Goal: Find specific page/section: Find specific page/section

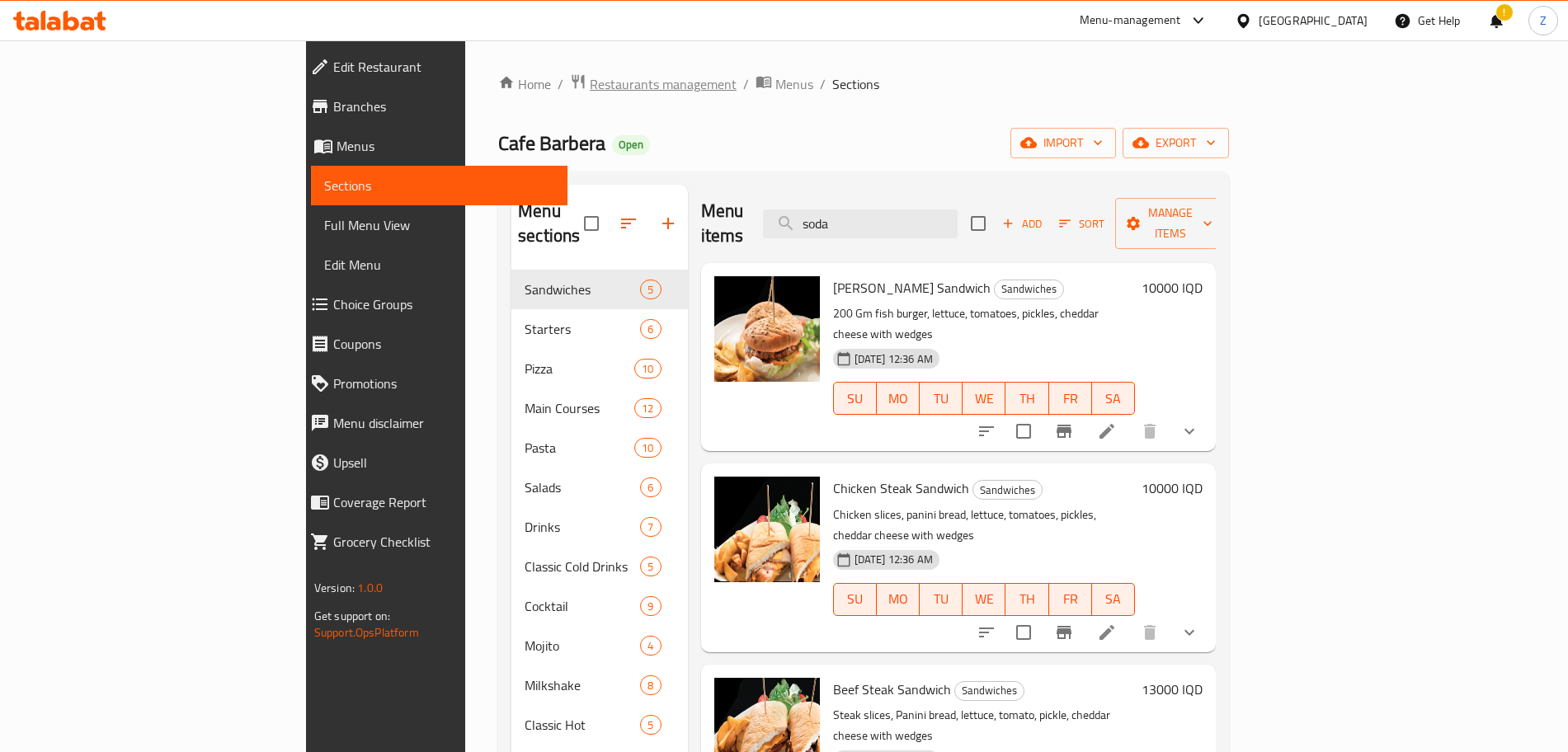
click at [590, 89] on span "Restaurants management" at bounding box center [663, 85] width 146 height 20
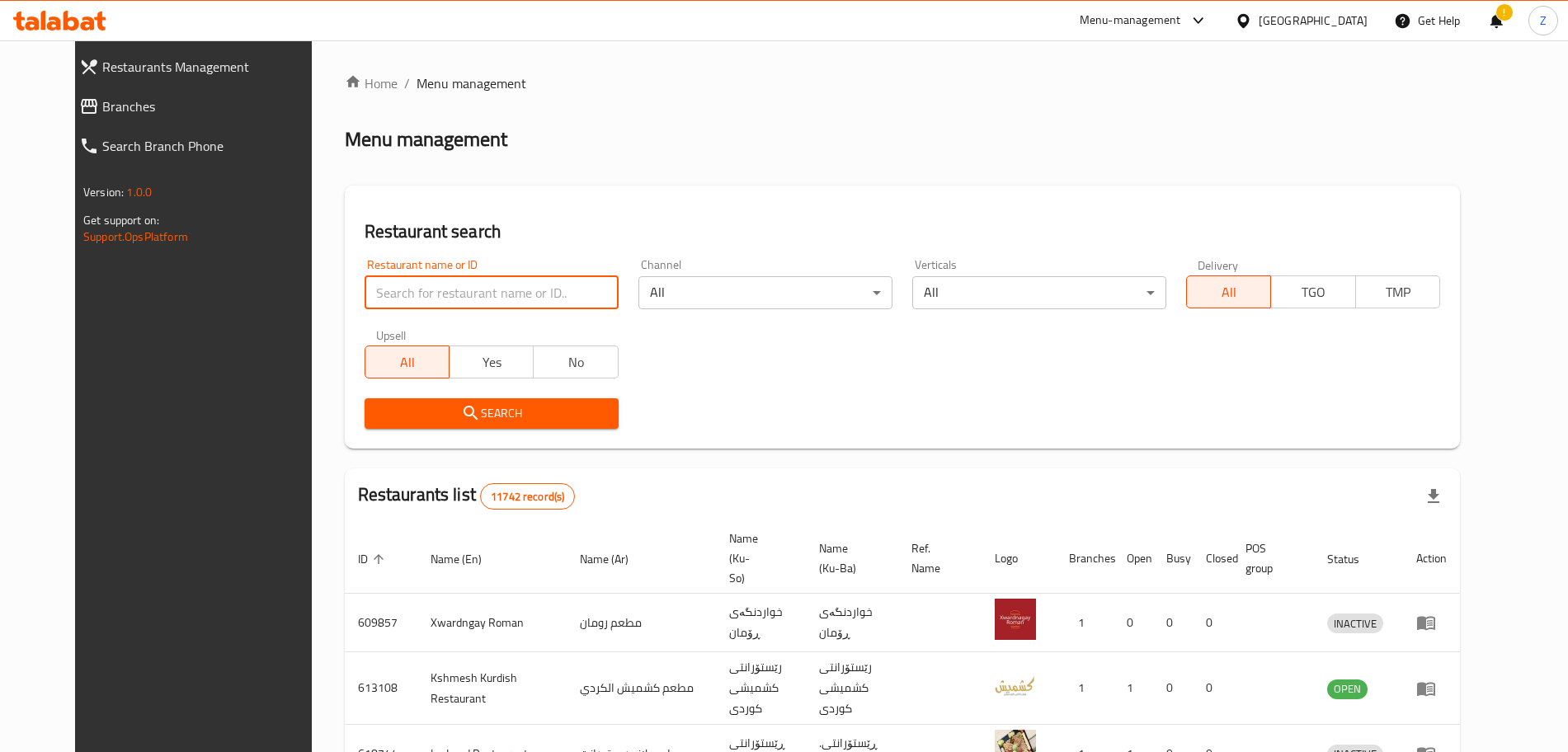
click at [391, 288] on input "search" at bounding box center [492, 293] width 254 height 33
click button "Search" at bounding box center [492, 413] width 254 height 30
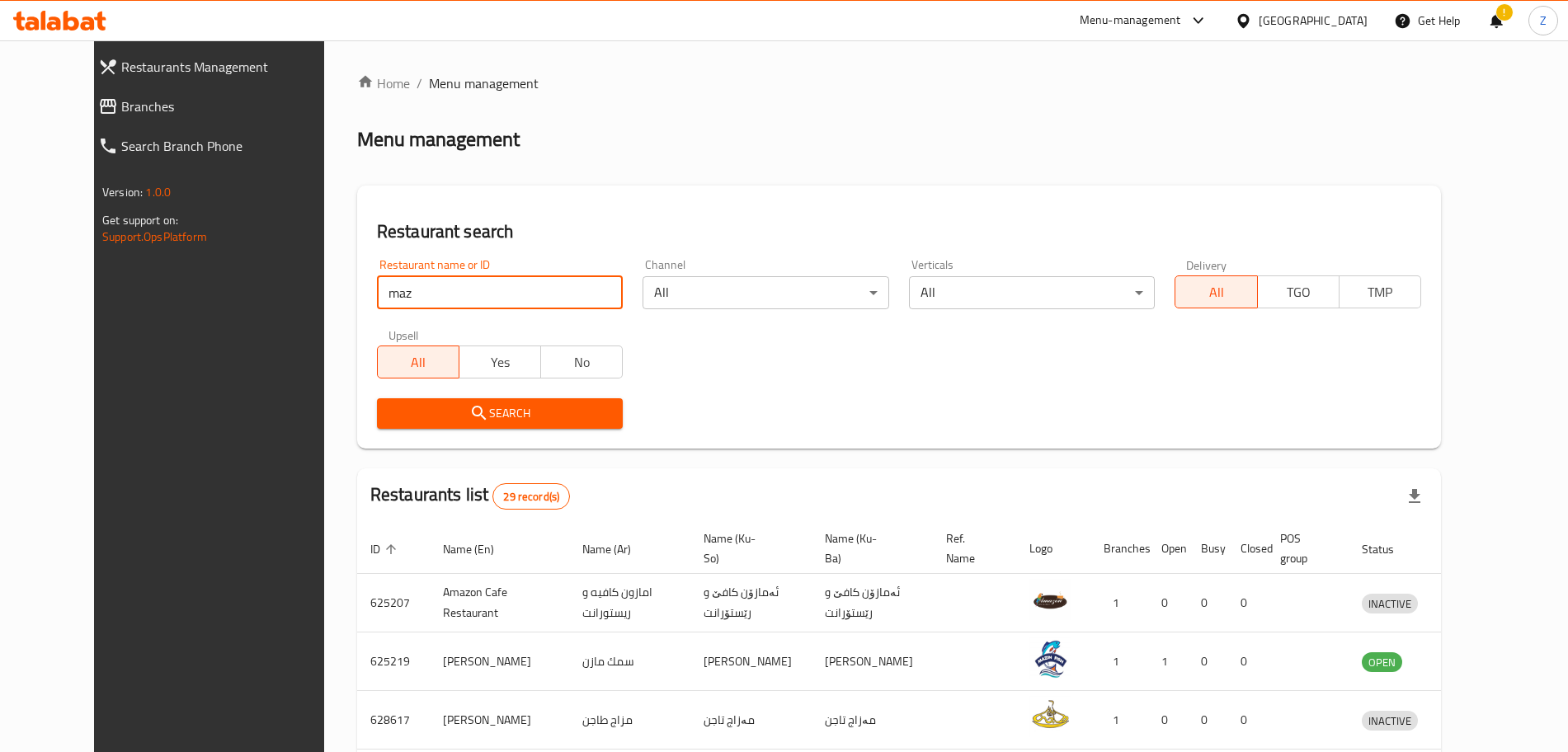
type input "mazin"
click at [450, 387] on div "Upsell All Yes No" at bounding box center [499, 354] width 266 height 69
click at [469, 409] on icon "submit" at bounding box center [479, 413] width 20 height 20
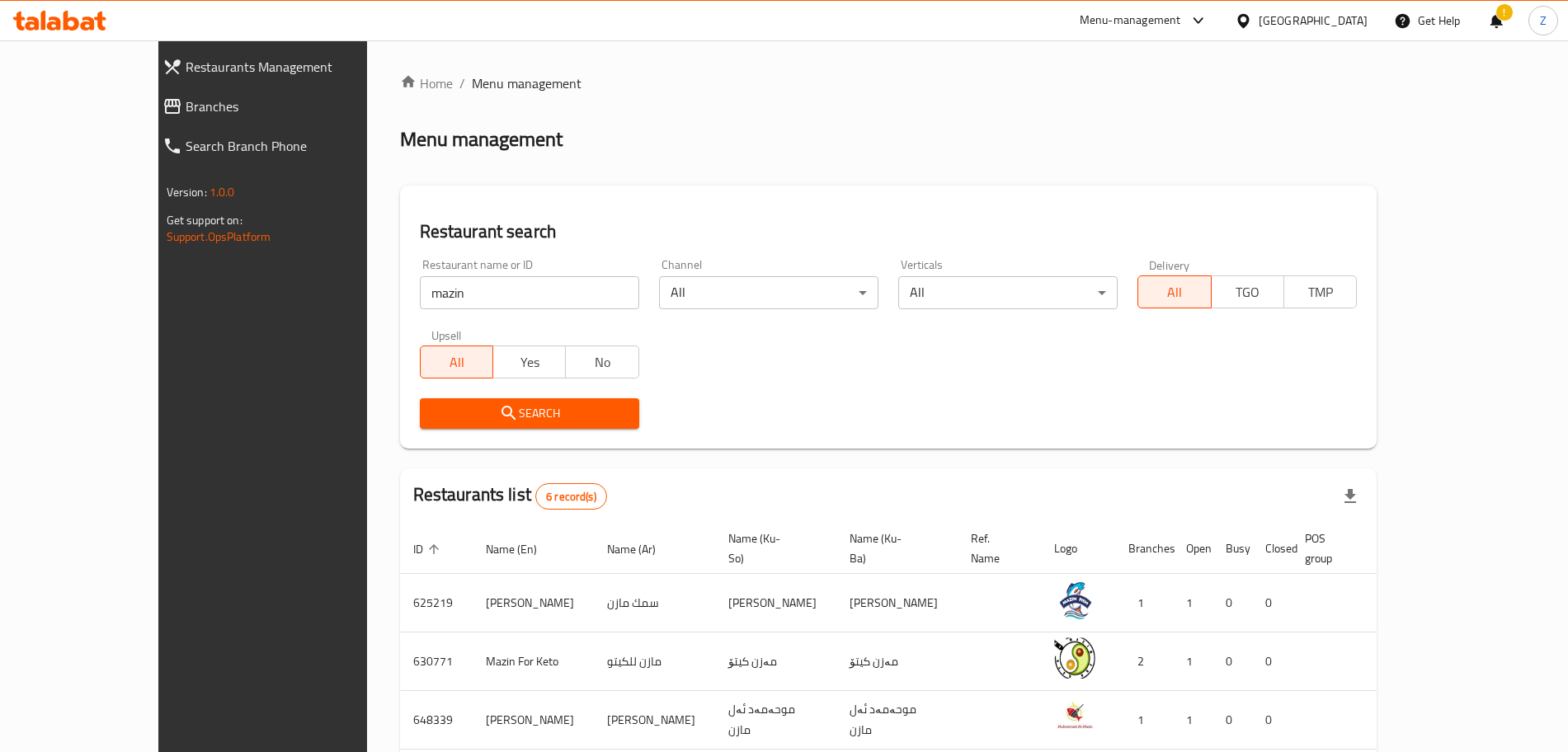
scroll to position [244, 0]
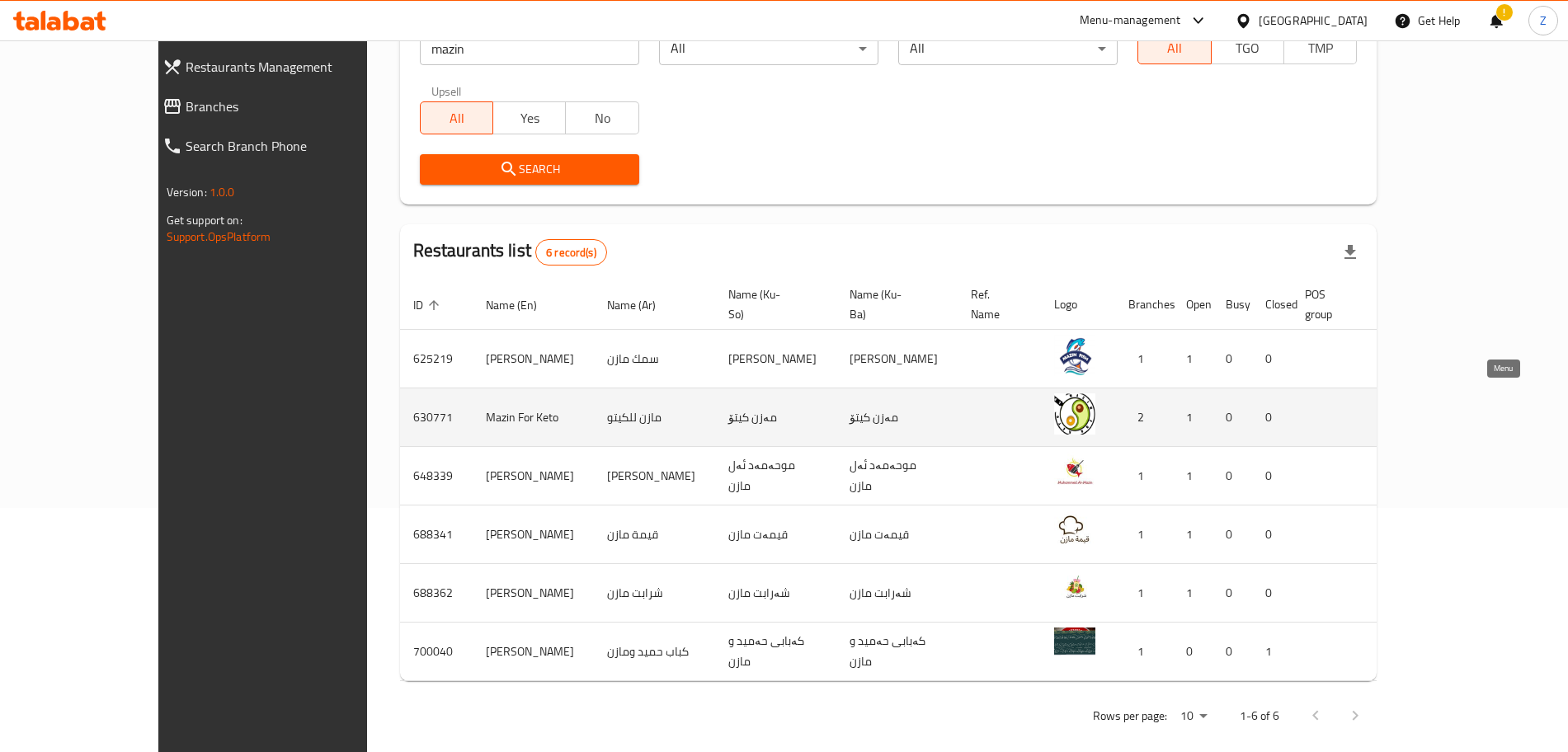
click at [1489, 415] on icon "enhanced table" at bounding box center [1487, 418] width 6 height 7
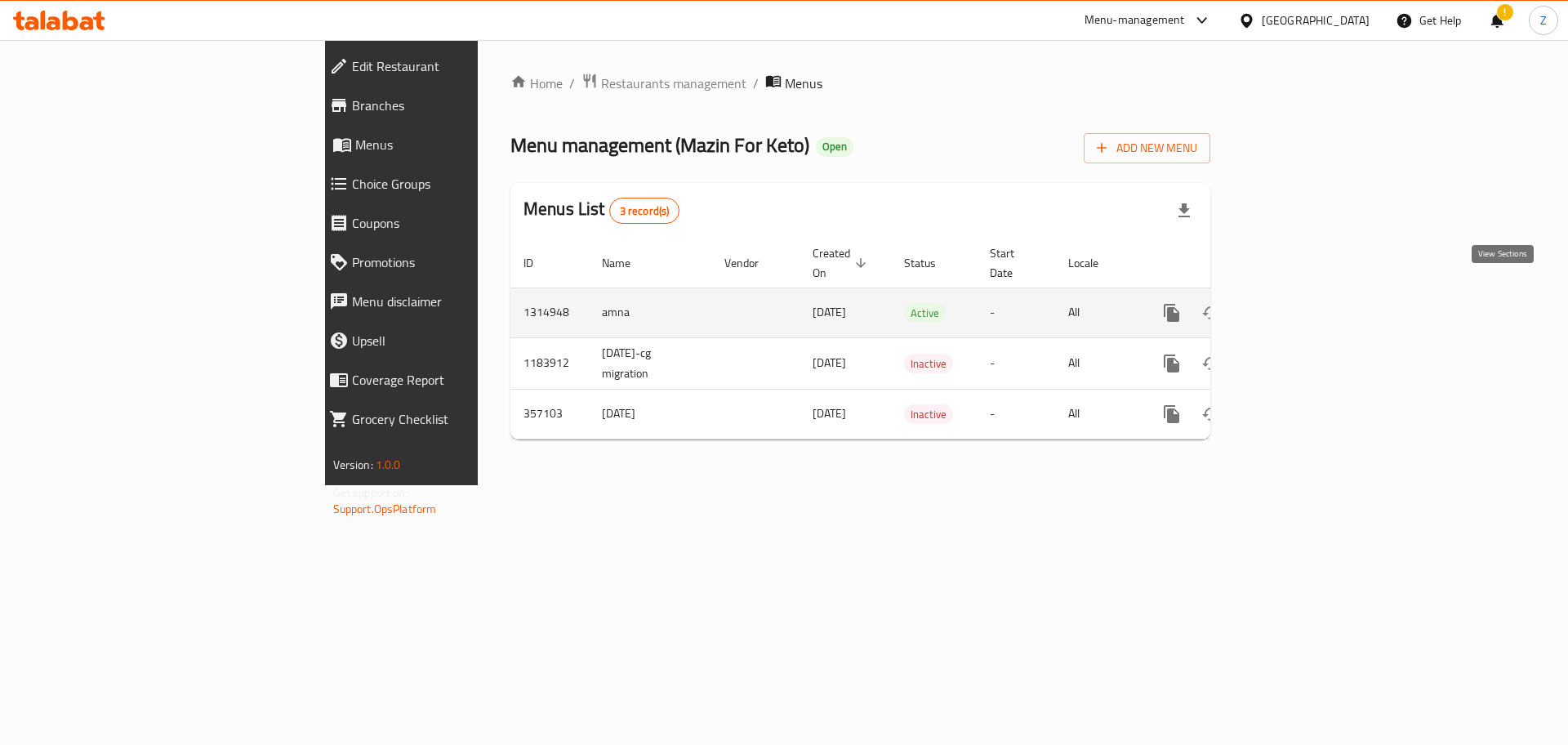
click at [1309, 297] on link "enhanced table" at bounding box center [1290, 313] width 39 height 39
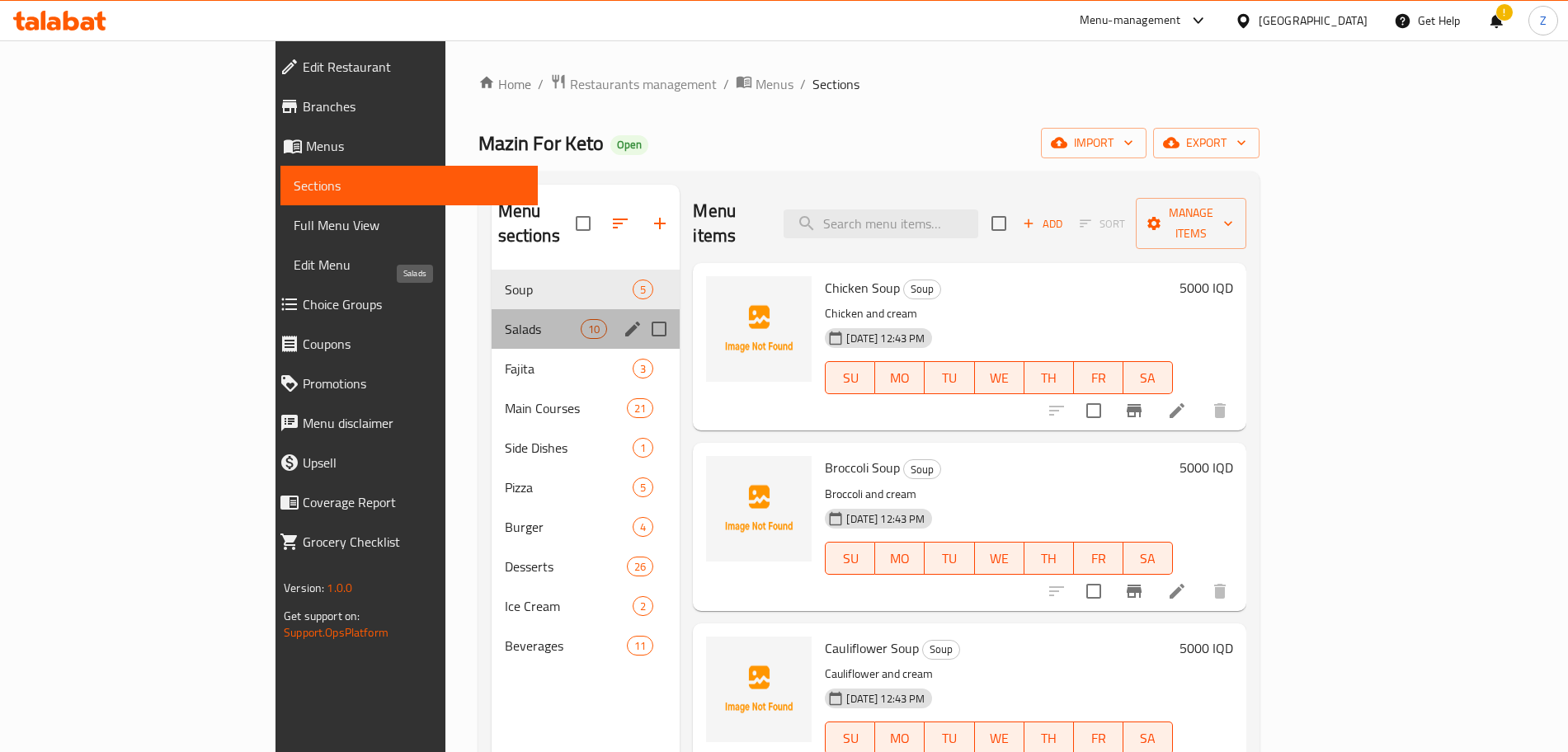
click at [505, 319] on span "Salads" at bounding box center [544, 329] width 77 height 20
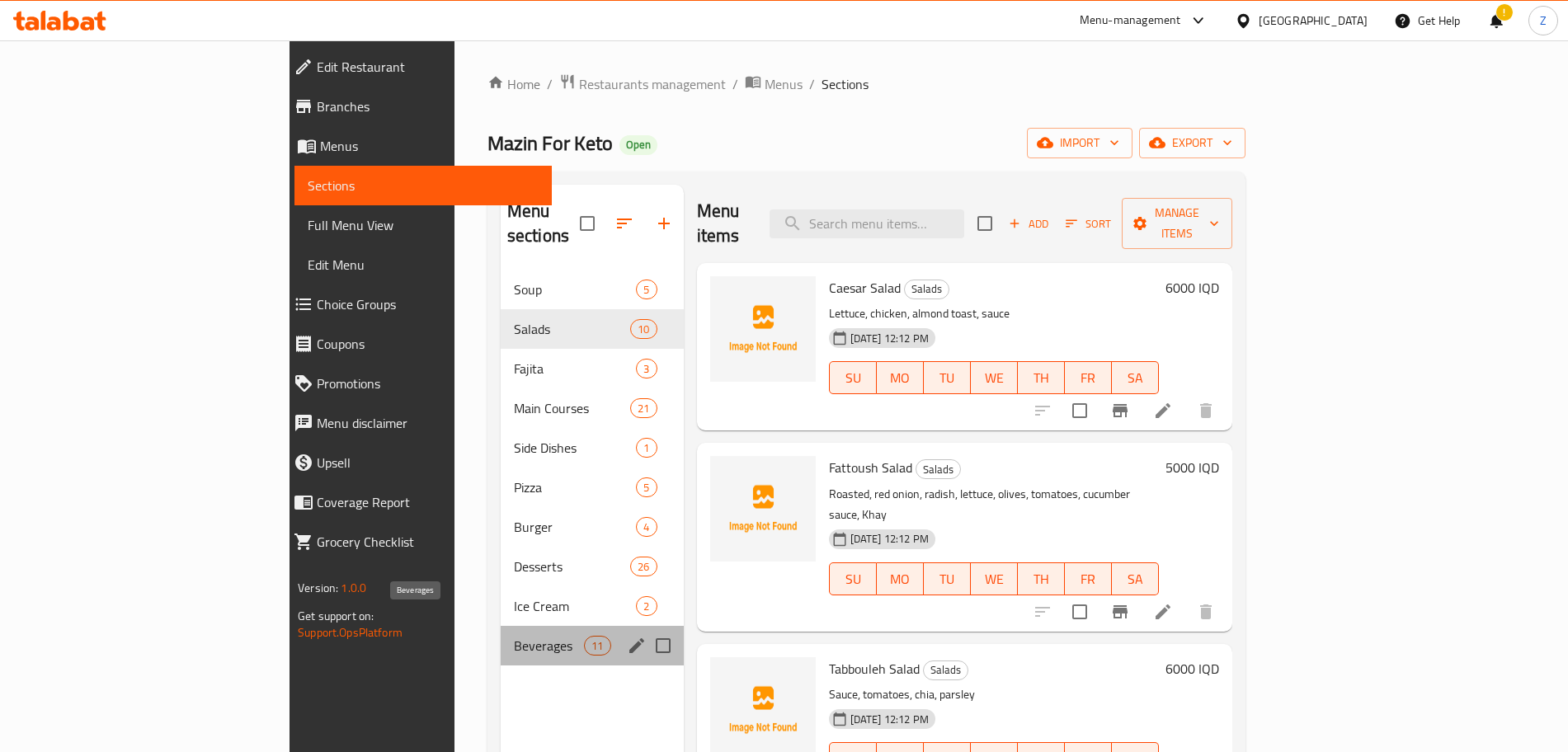
click at [514, 636] on span "Beverages" at bounding box center [549, 646] width 70 height 20
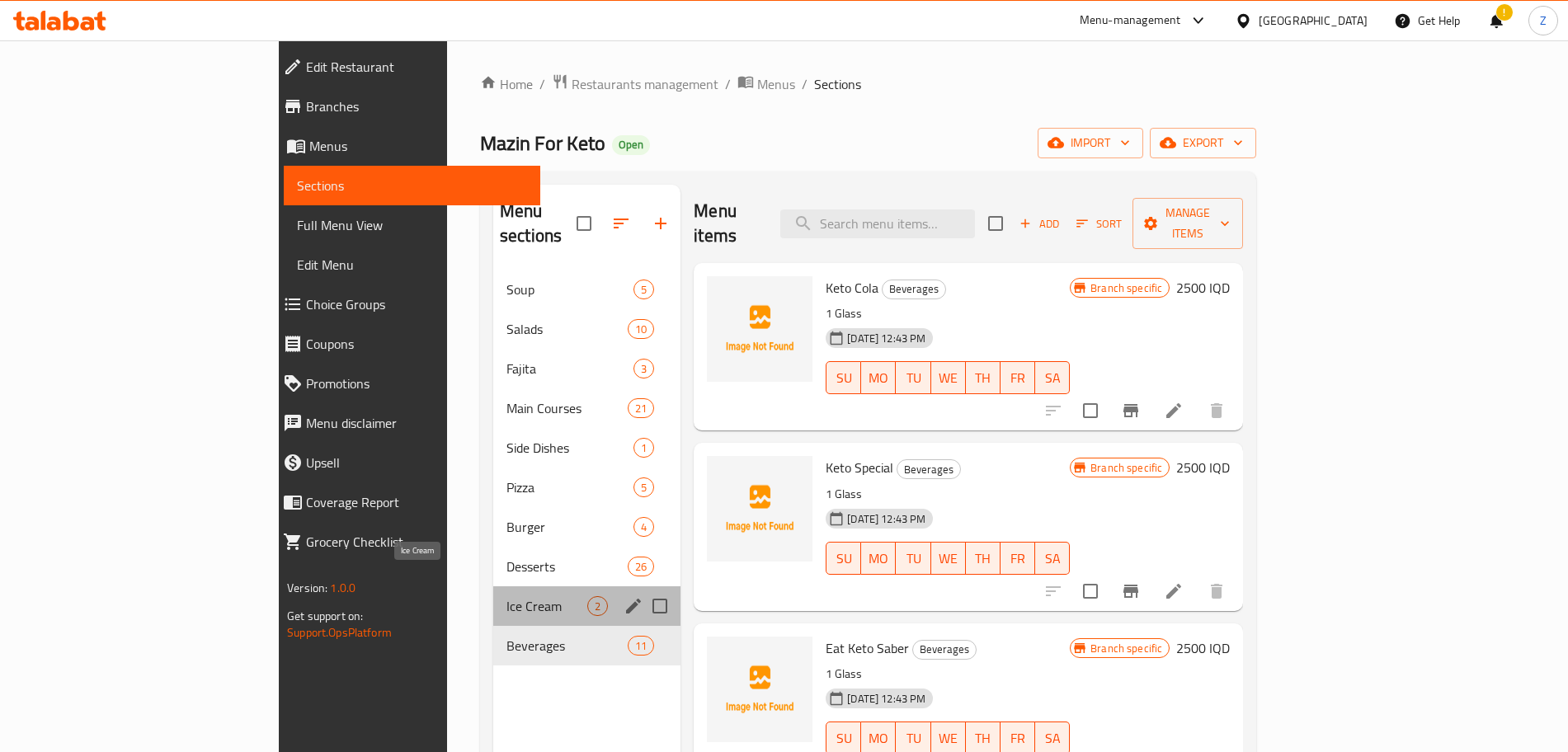
click at [506, 597] on span "Ice Cream" at bounding box center [547, 607] width 81 height 20
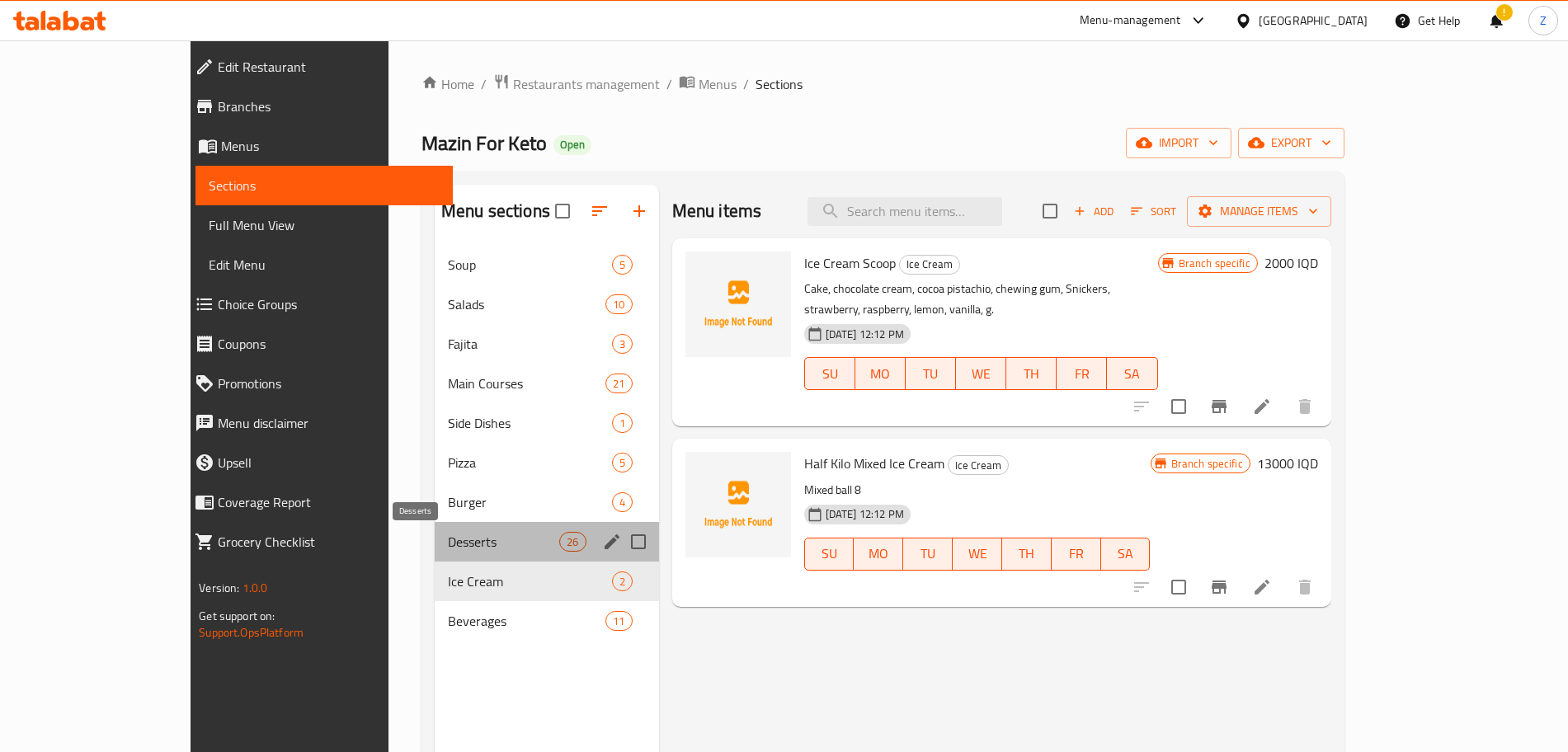
click at [448, 540] on span "Desserts" at bounding box center [503, 542] width 111 height 20
